Goal: Task Accomplishment & Management: Use online tool/utility

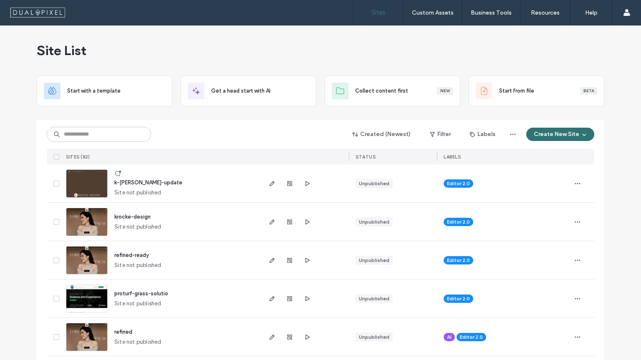
click at [144, 181] on span "k-rocke-update" at bounding box center [148, 182] width 68 height 6
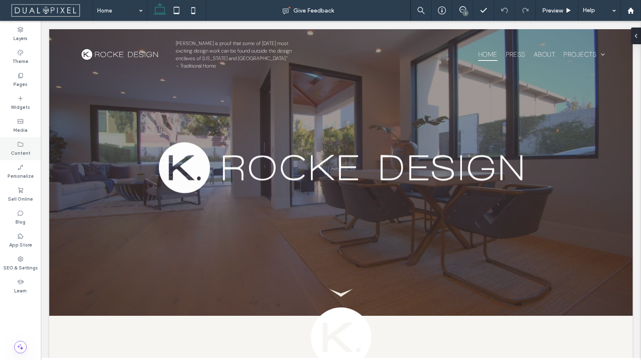
click at [24, 145] on div "Content" at bounding box center [20, 148] width 41 height 23
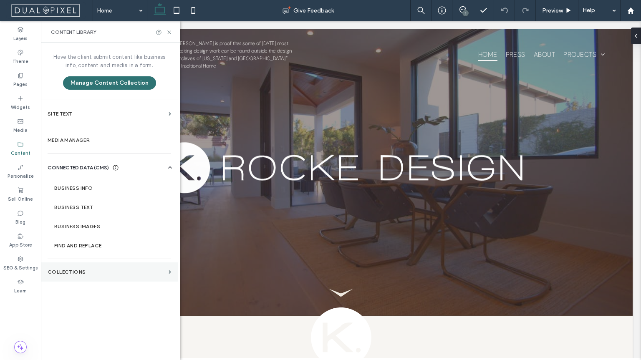
click at [96, 265] on section "Collections" at bounding box center [109, 271] width 137 height 19
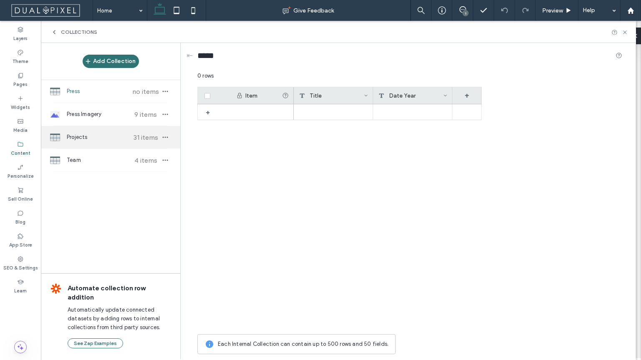
click at [86, 131] on div "Projects 31 items" at bounding box center [110, 137] width 139 height 23
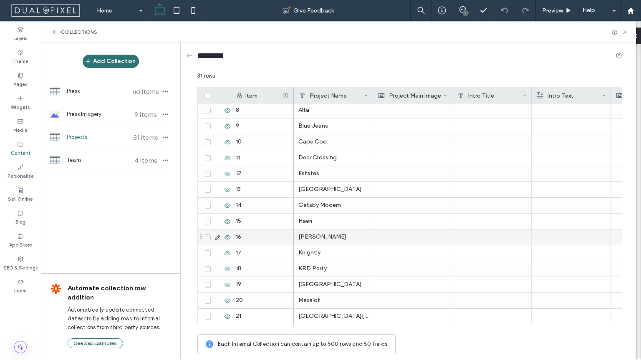
scroll to position [113, 0]
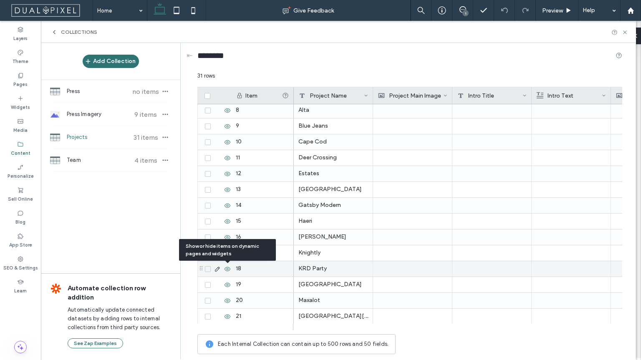
click at [227, 269] on use at bounding box center [227, 268] width 6 height 4
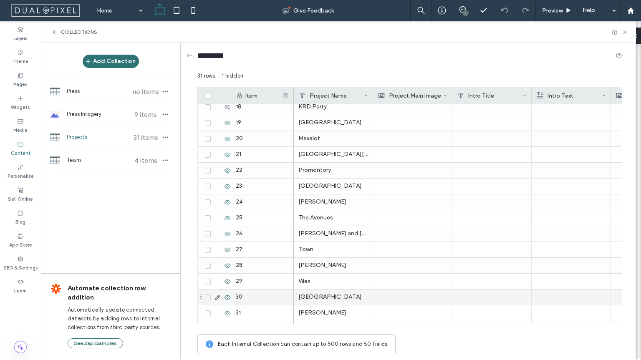
scroll to position [288, 0]
